Goal: Check status: Check status

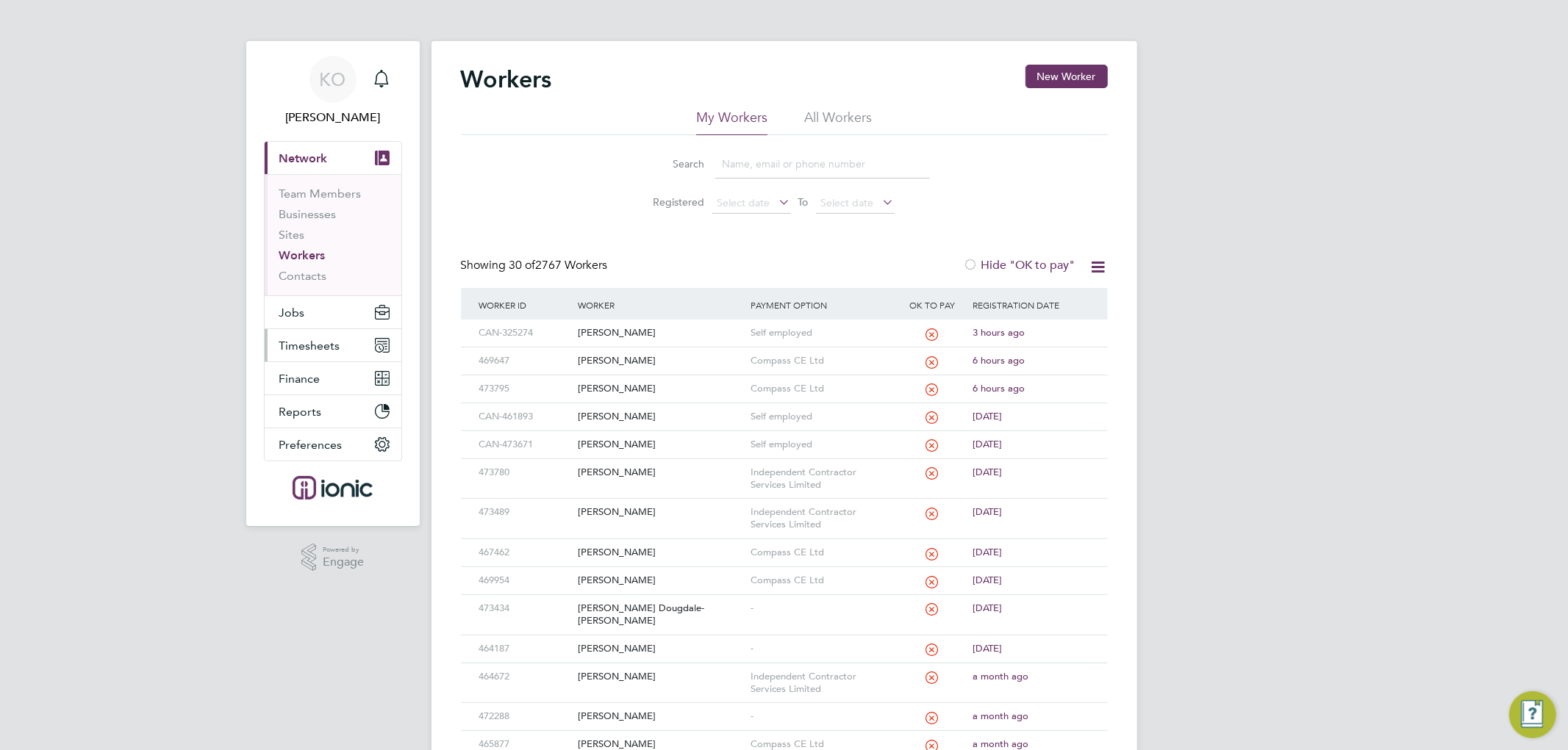
click at [311, 347] on span "Timesheets" at bounding box center [310, 345] width 61 height 14
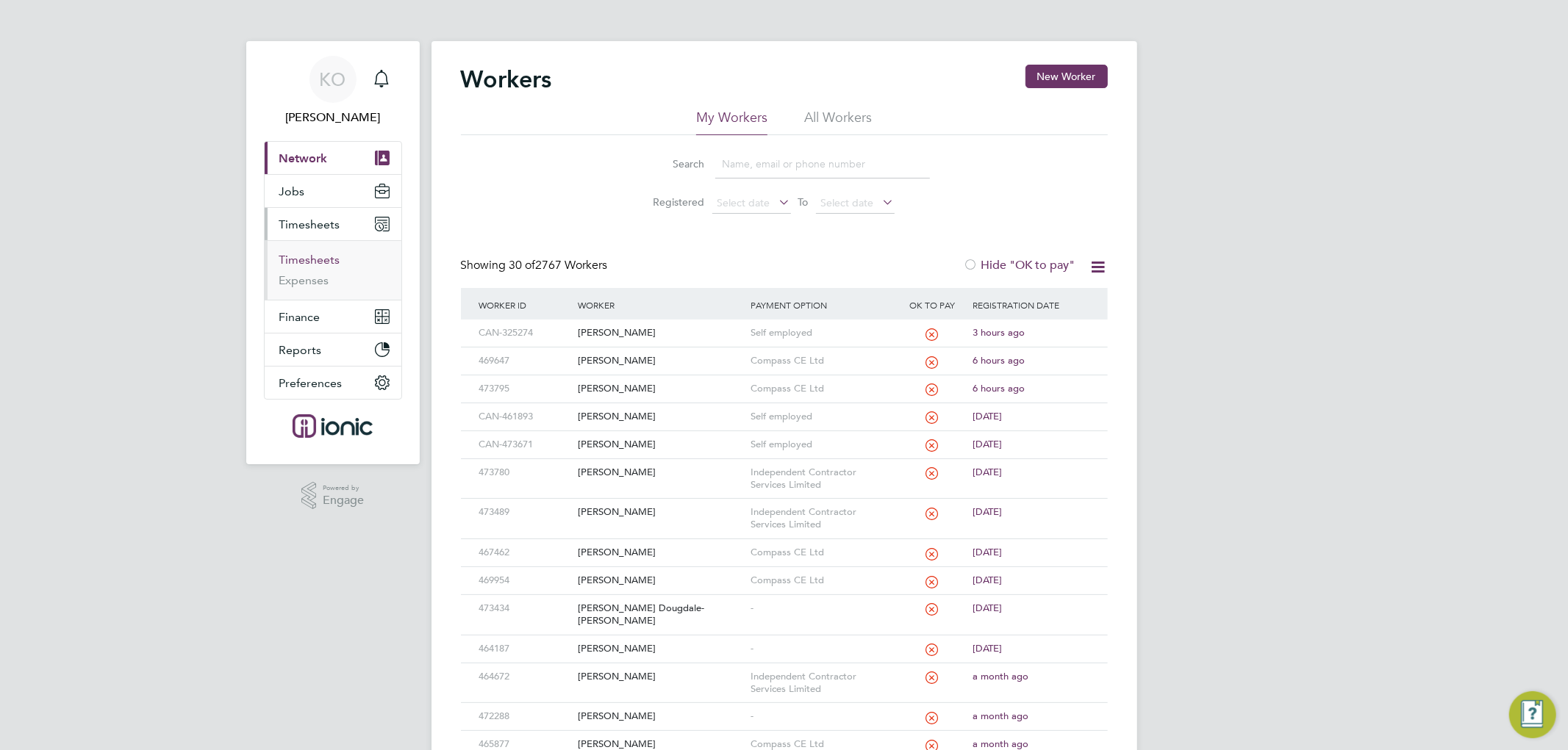
click at [331, 263] on link "Timesheets" at bounding box center [310, 260] width 61 height 14
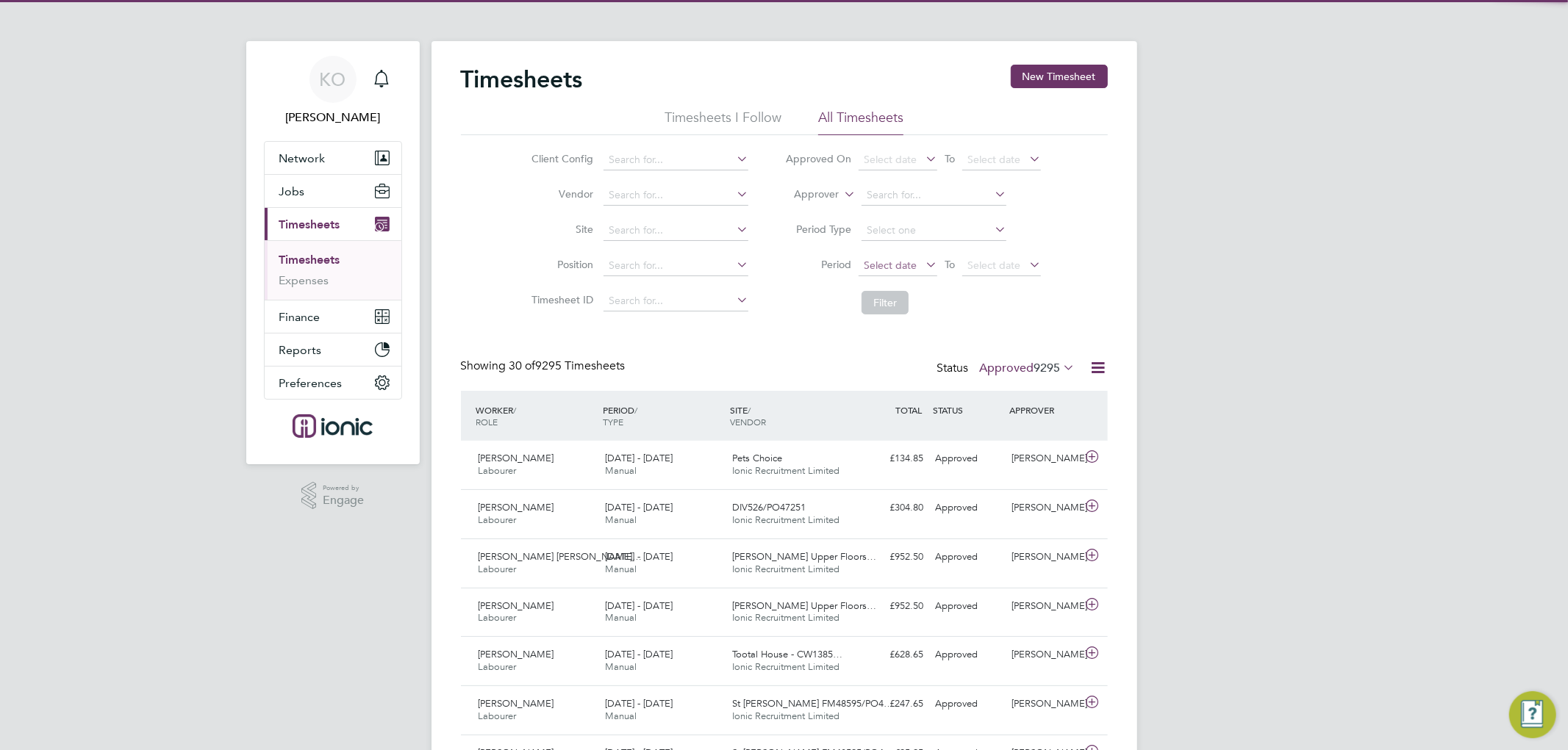
click at [886, 260] on span "Select date" at bounding box center [890, 265] width 53 height 13
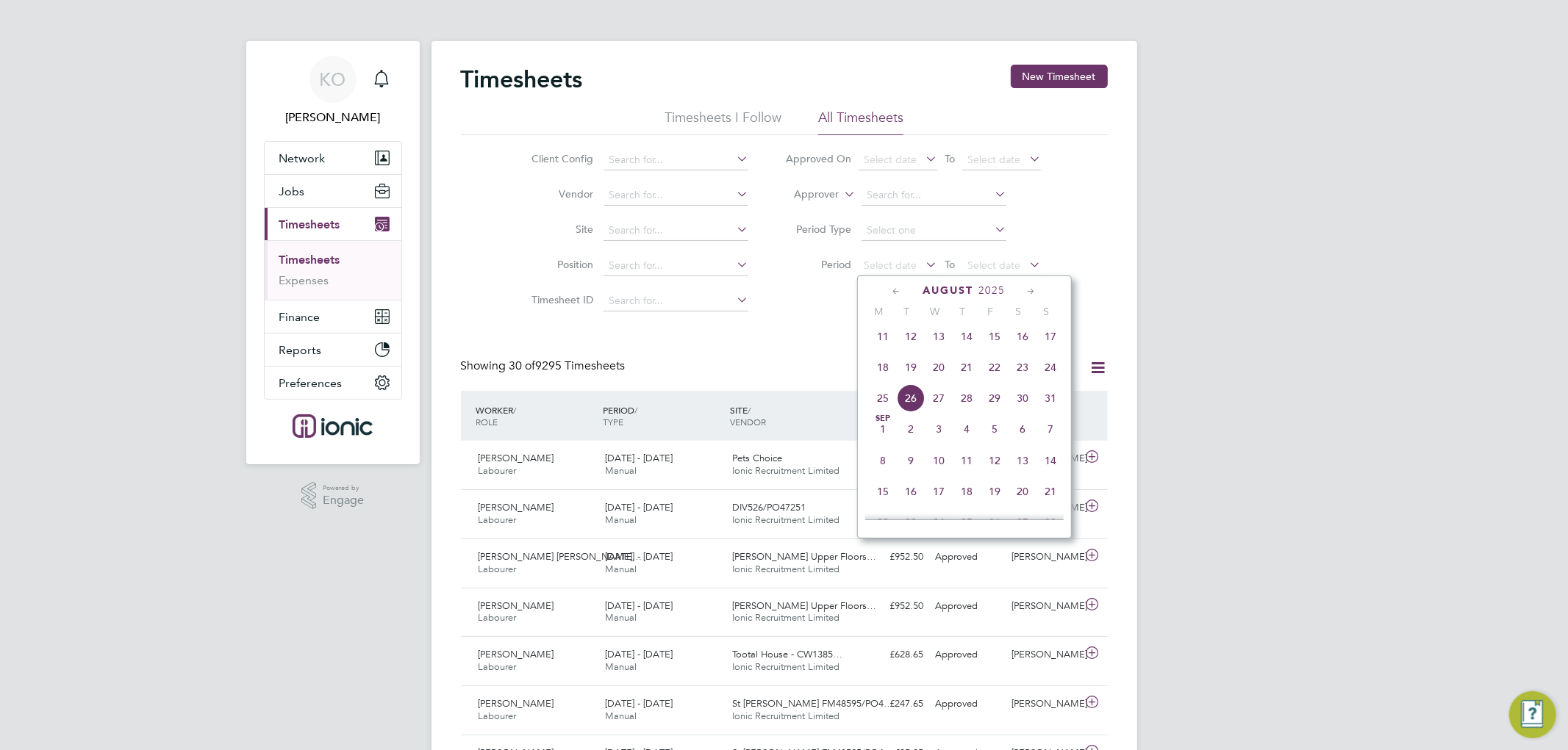
click at [890, 376] on span "18" at bounding box center [883, 367] width 28 height 28
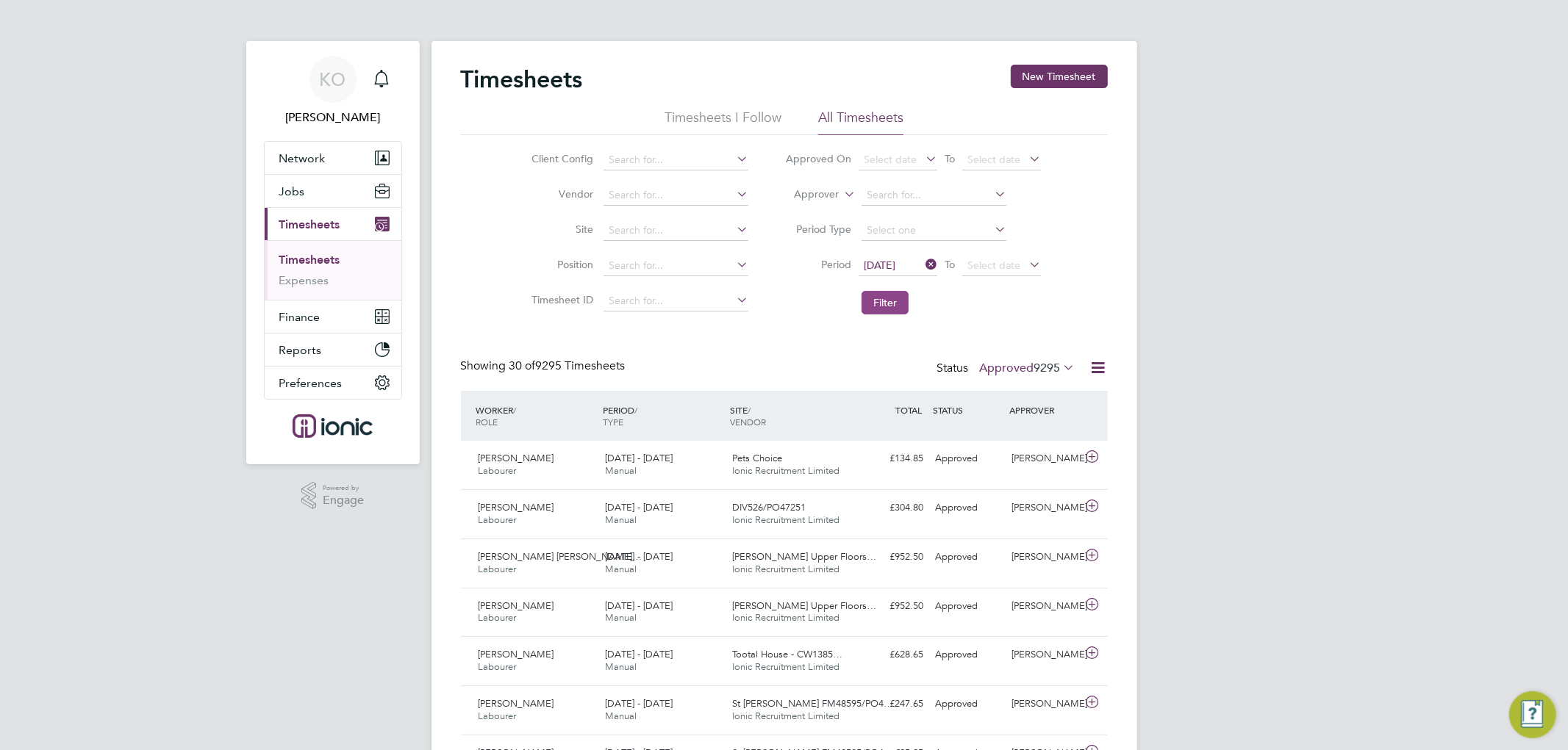
click at [889, 296] on button "Filter" at bounding box center [885, 303] width 47 height 24
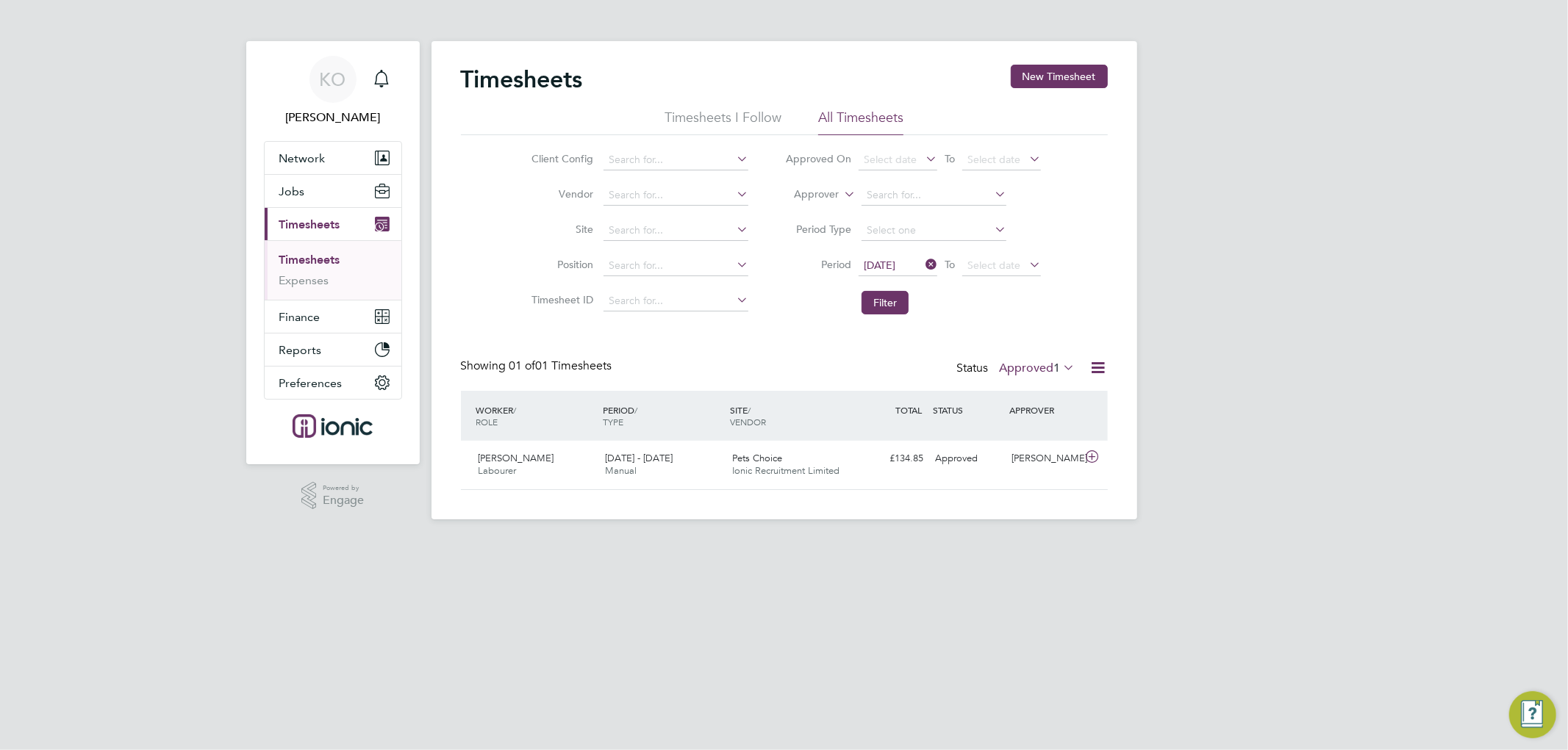
click at [1036, 353] on div "Timesheets New Timesheet Timesheets I Follow All Timesheets Client Config Vendo…" at bounding box center [784, 277] width 647 height 426
click at [1037, 362] on label "Approved 1" at bounding box center [1037, 368] width 76 height 15
click at [1039, 332] on div "Timesheets New Timesheet Timesheets I Follow All Timesheets Client Config Vendo…" at bounding box center [784, 277] width 647 height 426
